Goal: Complete application form

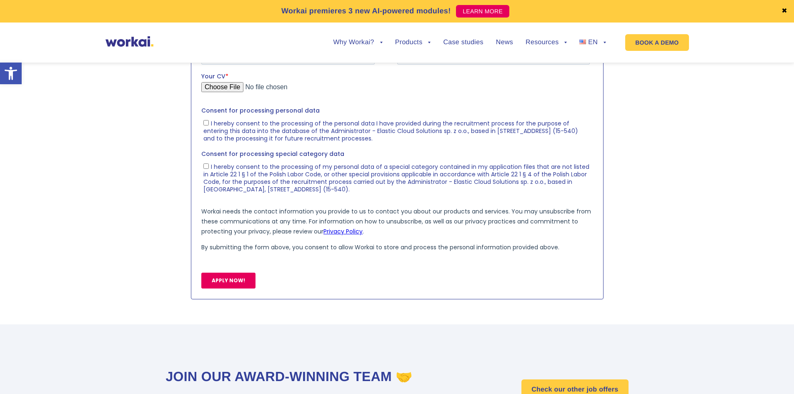
click at [230, 27] on input "First name *" at bounding box center [287, 21] width 173 height 17
type input "Lizaveta"
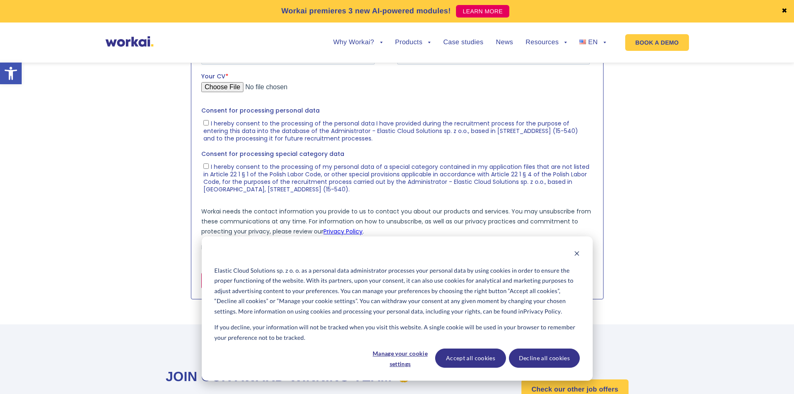
click at [462, 22] on input "Last name *" at bounding box center [493, 21] width 192 height 17
type input "Dalhadzilina"
click at [342, 55] on input "Email *" at bounding box center [287, 55] width 173 height 17
type input "dalhadzilina@gmail.com"
click at [514, 48] on input "Mobile phone number *" at bounding box center [493, 55] width 192 height 17
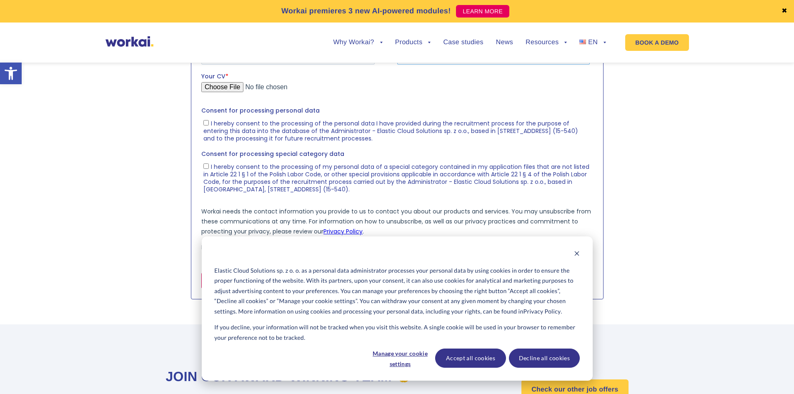
click at [513, 50] on input "Mobile phone number *" at bounding box center [493, 55] width 192 height 17
type input "+48571059569"
click at [219, 86] on input "Your CV *" at bounding box center [395, 90] width 388 height 17
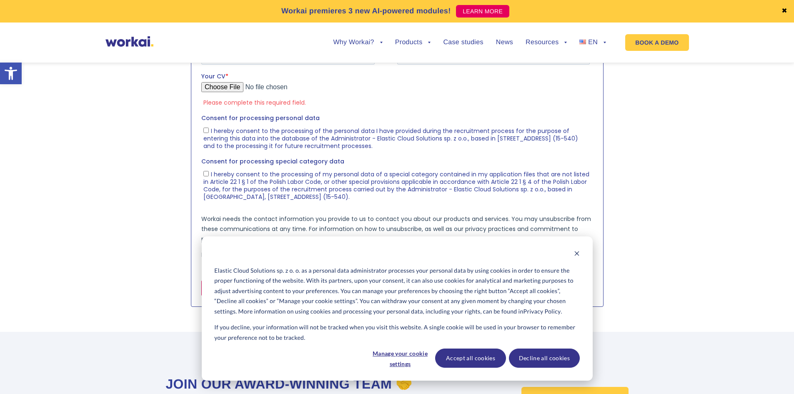
type input "C:\fakepath\Lizaveta Dalahdzilina Resume 2025.pdf"
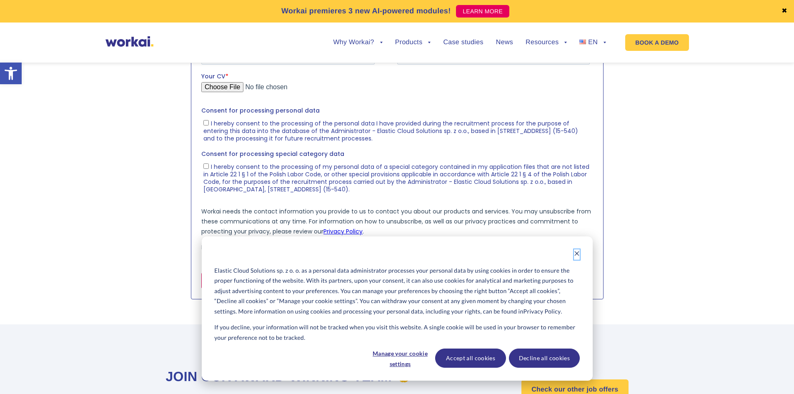
click at [578, 255] on icon "Dismiss cookie banner" at bounding box center [576, 253] width 5 height 5
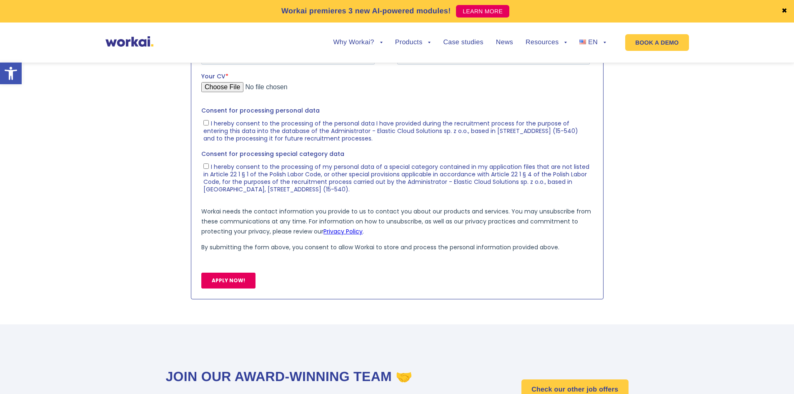
click at [215, 127] on span "I hereby consent to the processing of the personal data I have provided during …" at bounding box center [390, 130] width 374 height 23
click at [208, 125] on input "I hereby consent to the processing of the personal data I have provided during …" at bounding box center [205, 122] width 5 height 5
click at [215, 127] on span "I hereby consent to the processing of the personal data I have provided during …" at bounding box center [390, 130] width 374 height 23
click at [208, 125] on input "I hereby consent to the processing of the personal data I have provided during …" at bounding box center [205, 122] width 5 height 5
click at [219, 132] on span "I hereby consent to the processing of the personal data I have provided during …" at bounding box center [390, 130] width 374 height 23
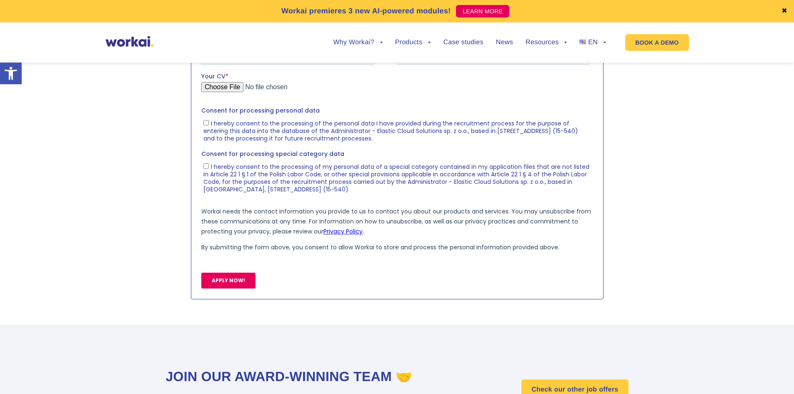
click at [208, 125] on input "I hereby consent to the processing of the personal data I have provided during …" at bounding box center [205, 122] width 5 height 5
checkbox input "true"
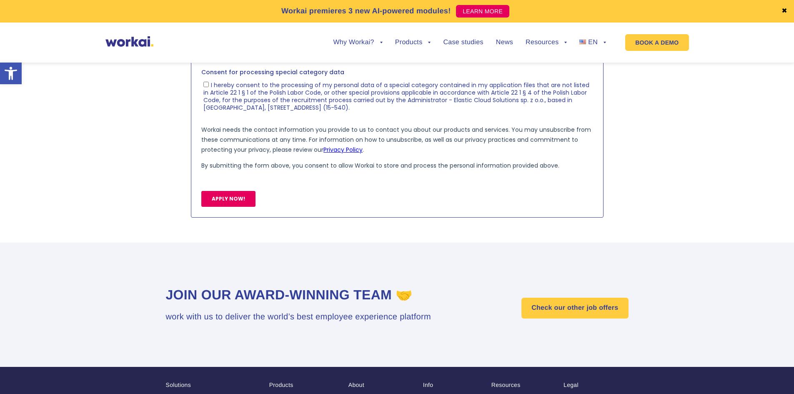
scroll to position [1026, 0]
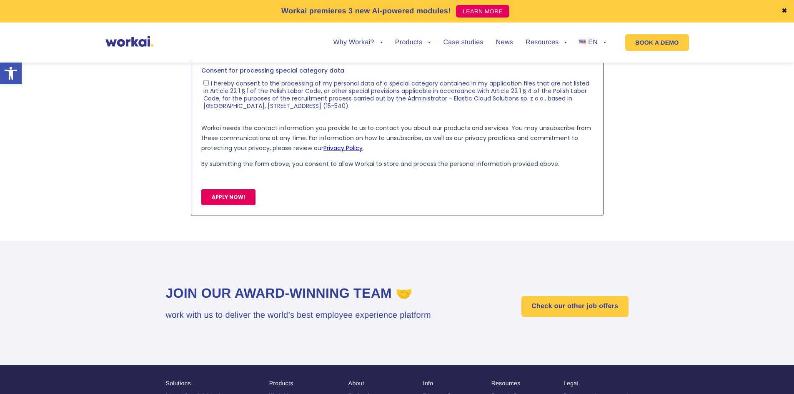
click at [236, 202] on input "APPLY NOW!" at bounding box center [228, 197] width 54 height 16
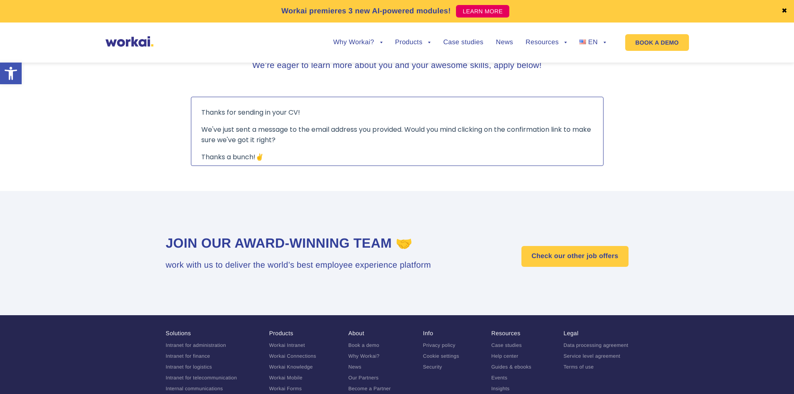
scroll to position [818, 0]
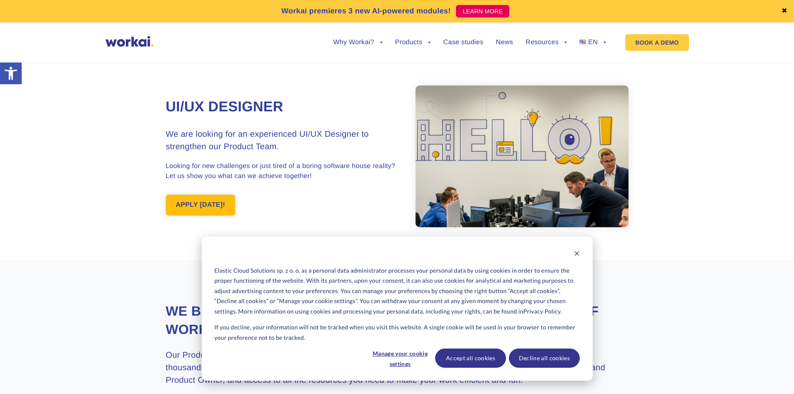
click at [185, 202] on link "APPLY [DATE]!" at bounding box center [201, 205] width 70 height 21
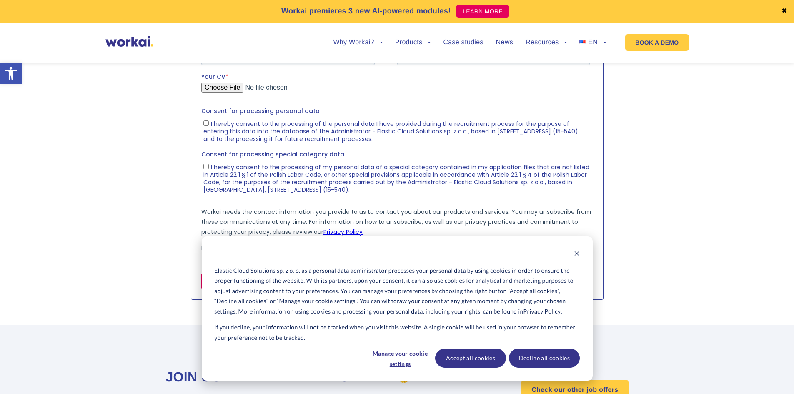
scroll to position [943, 0]
click at [577, 255] on icon "Dismiss cookie banner" at bounding box center [577, 253] width 6 height 6
